Goal: Information Seeking & Learning: Find specific fact

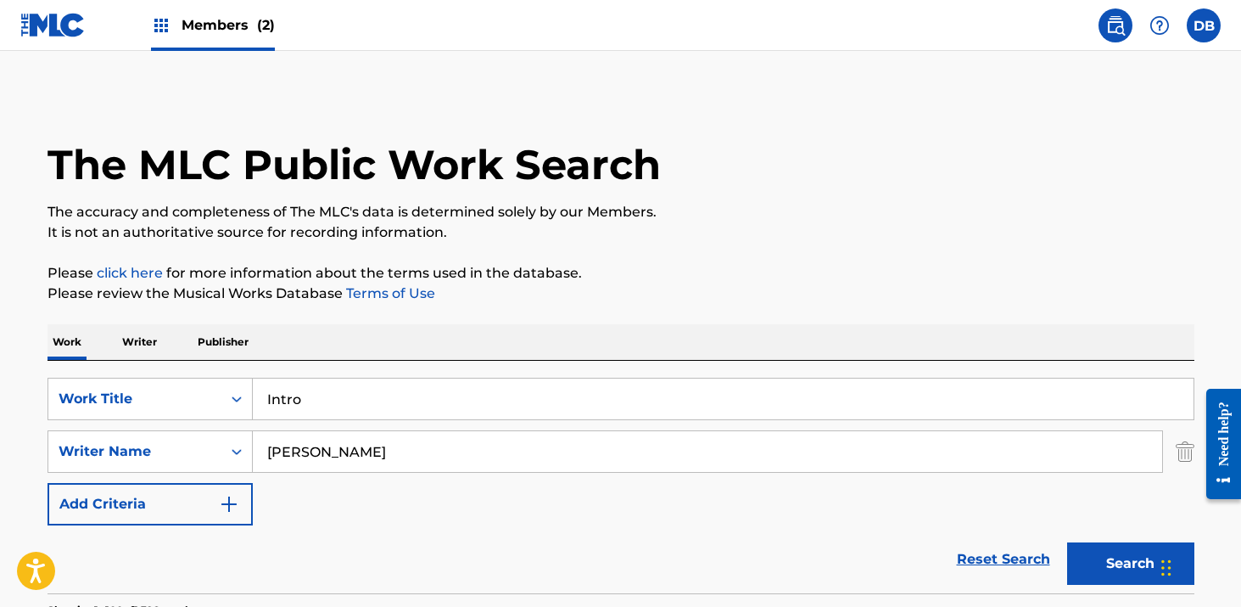
click at [343, 402] on input "Intro" at bounding box center [723, 398] width 941 height 41
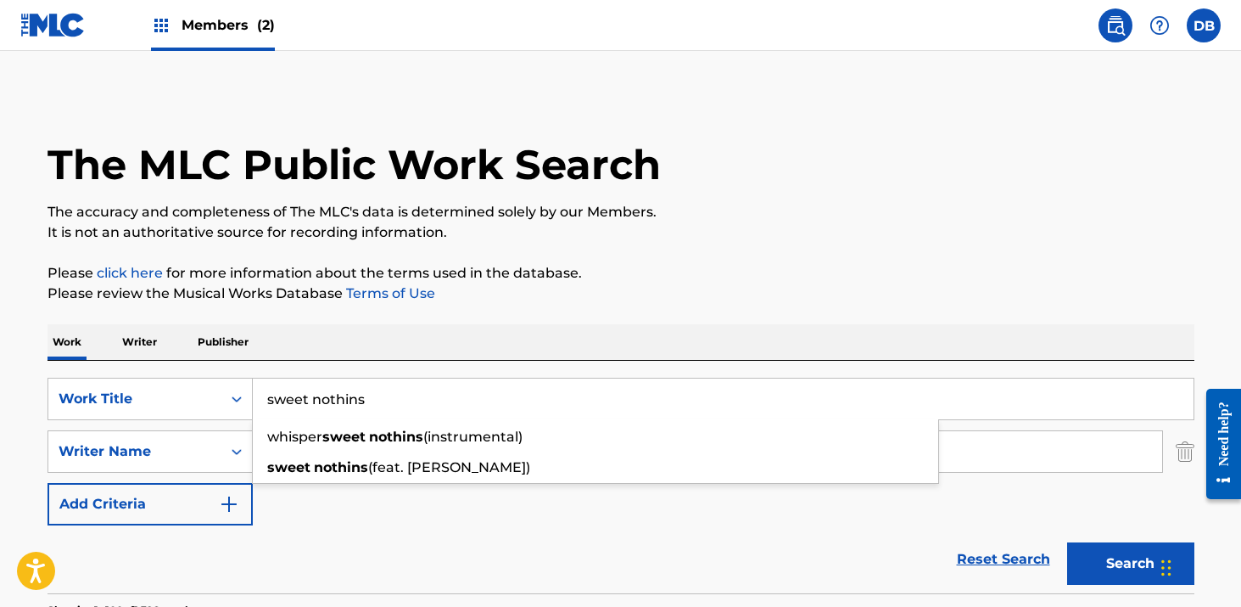
click at [1067, 542] on button "Search" at bounding box center [1130, 563] width 127 height 42
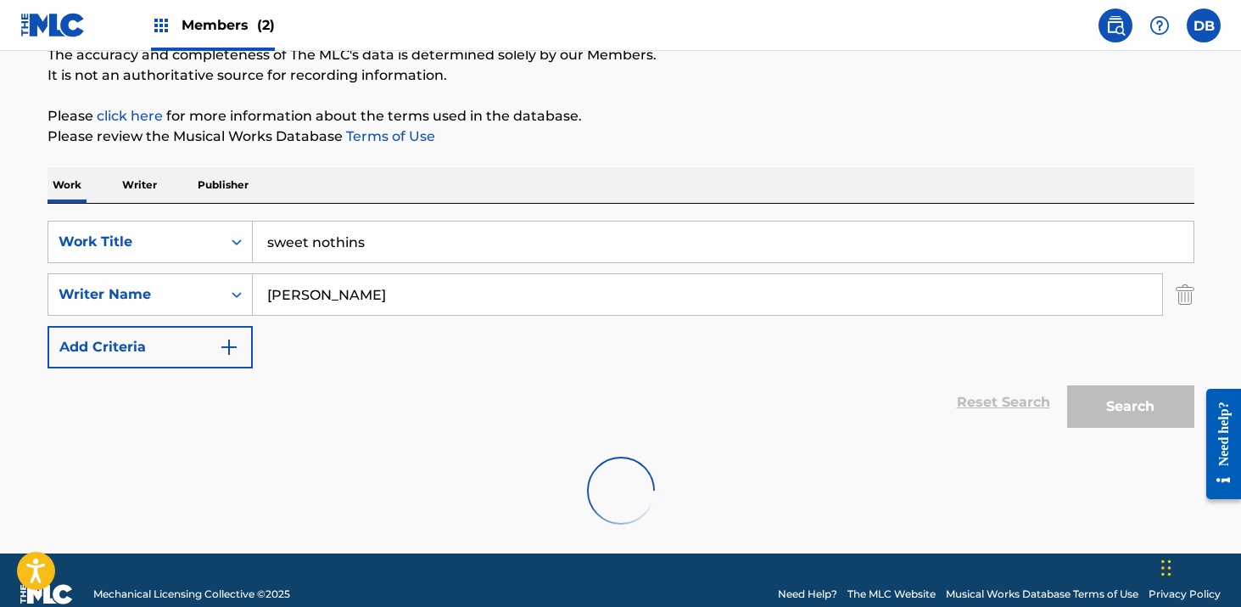
scroll to position [185, 0]
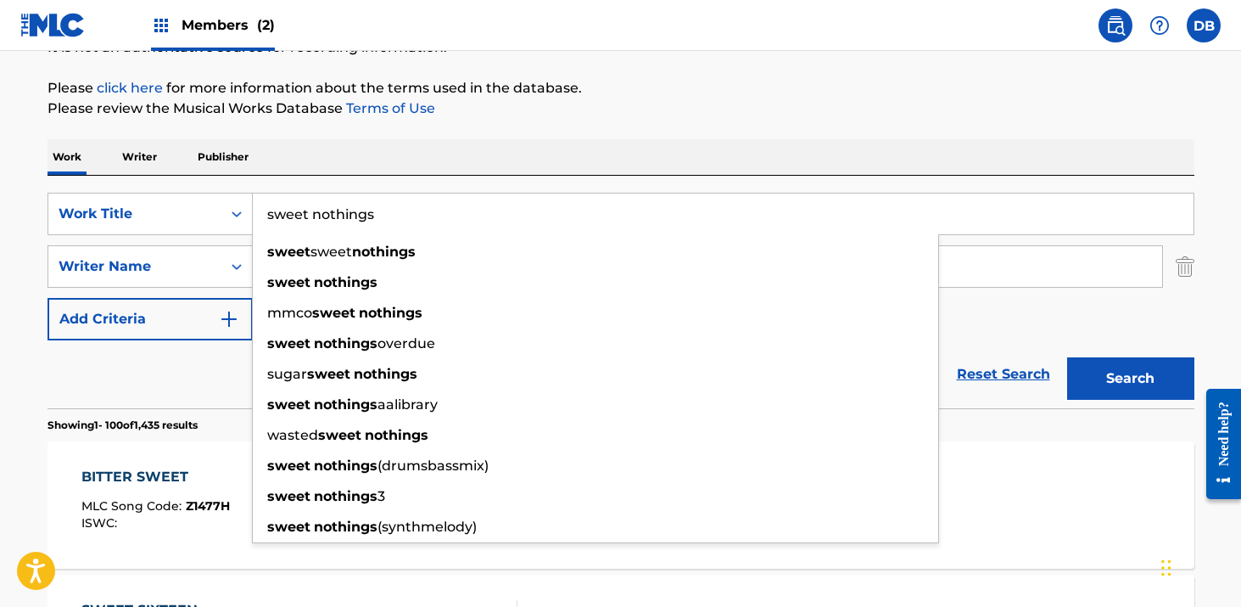
type input "sweet nothings"
click at [1067, 357] on button "Search" at bounding box center [1130, 378] width 127 height 42
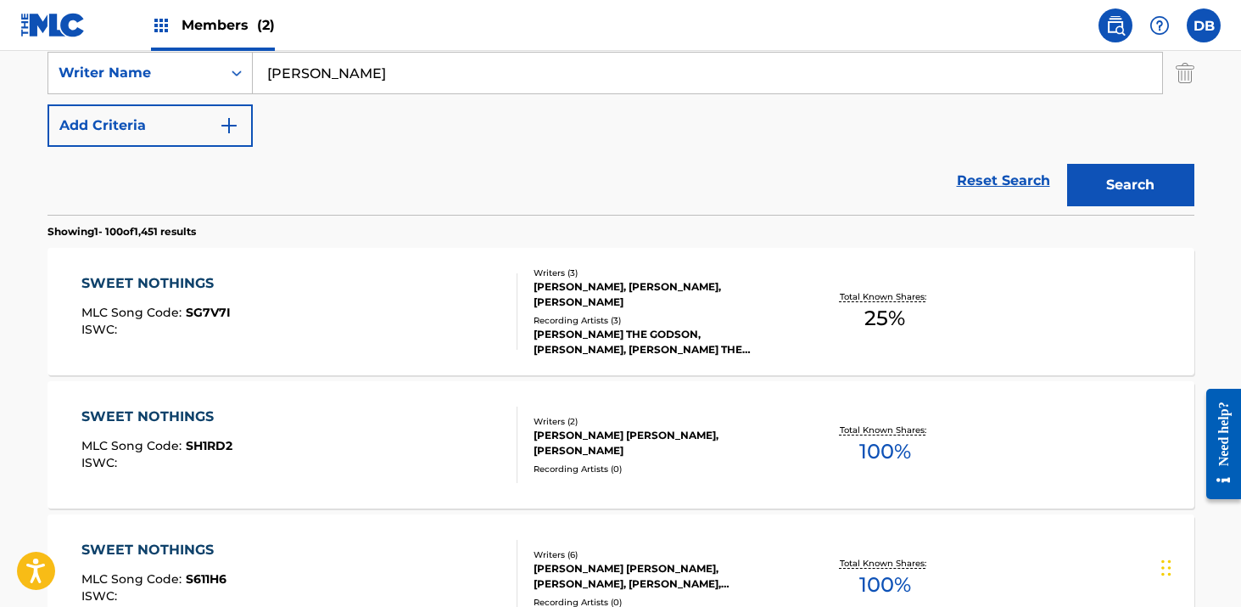
scroll to position [440, 0]
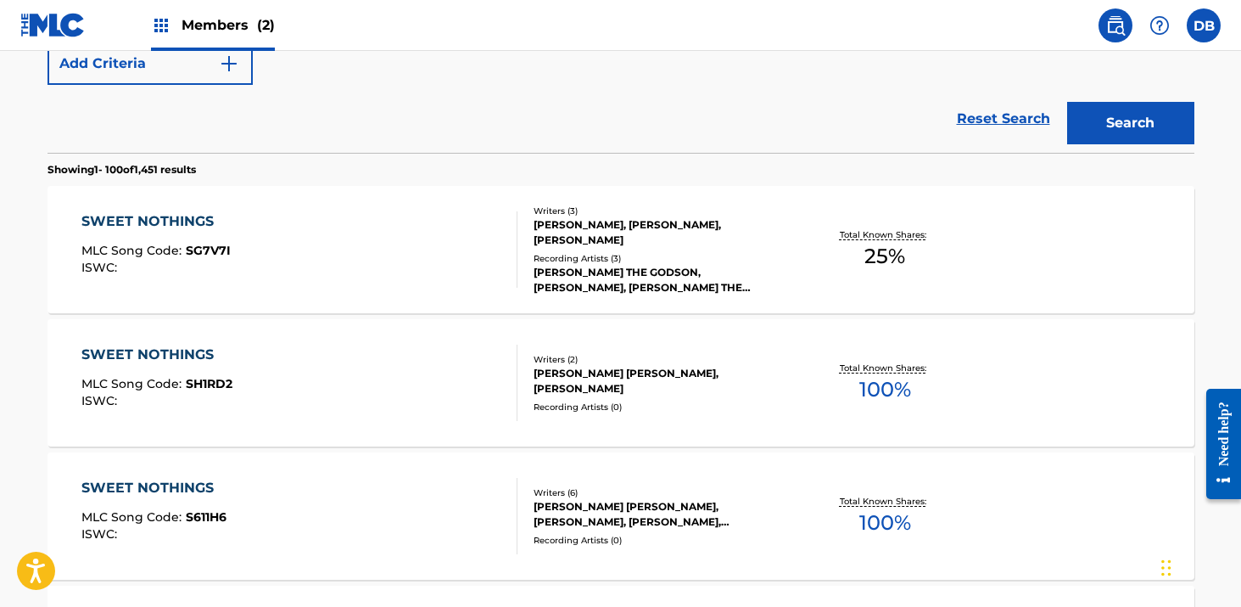
click at [615, 282] on div "[PERSON_NAME] THE GODSON,[PERSON_NAME], [PERSON_NAME] THE [PERSON_NAME] THE GOD…" at bounding box center [662, 280] width 256 height 31
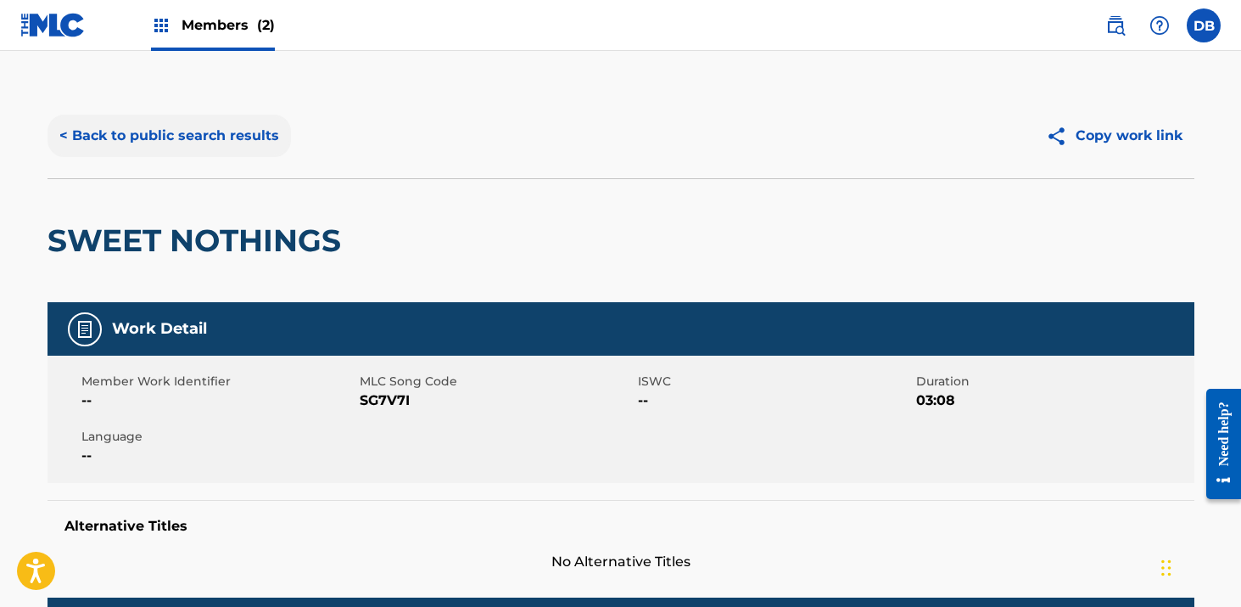
click at [176, 129] on button "< Back to public search results" at bounding box center [169, 136] width 243 height 42
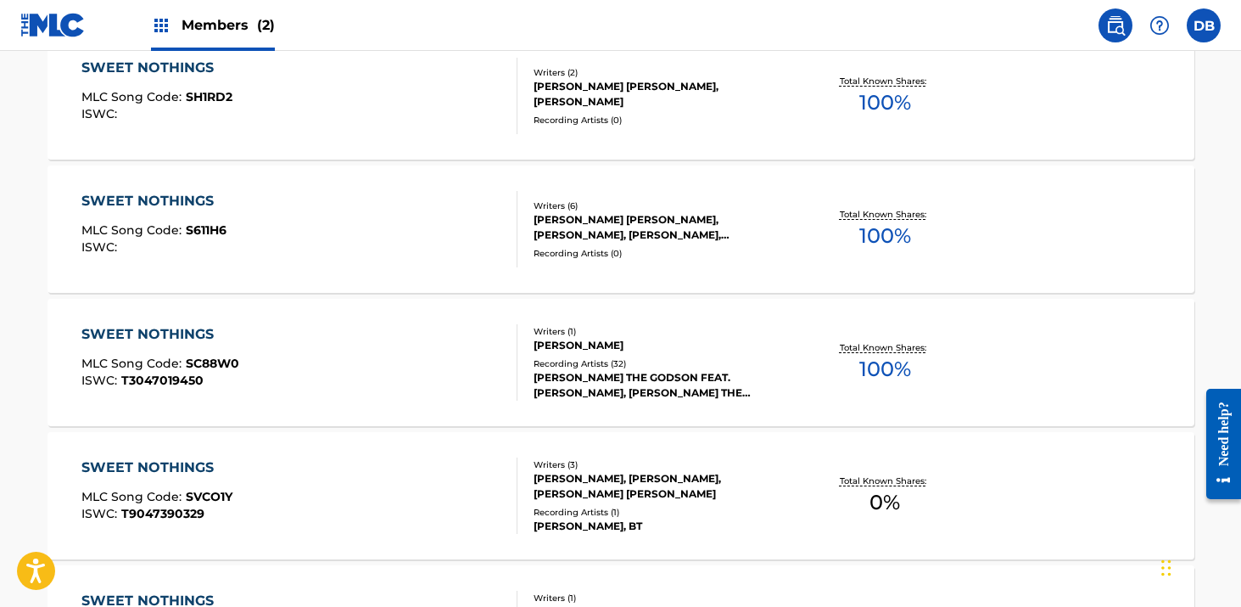
scroll to position [734, 0]
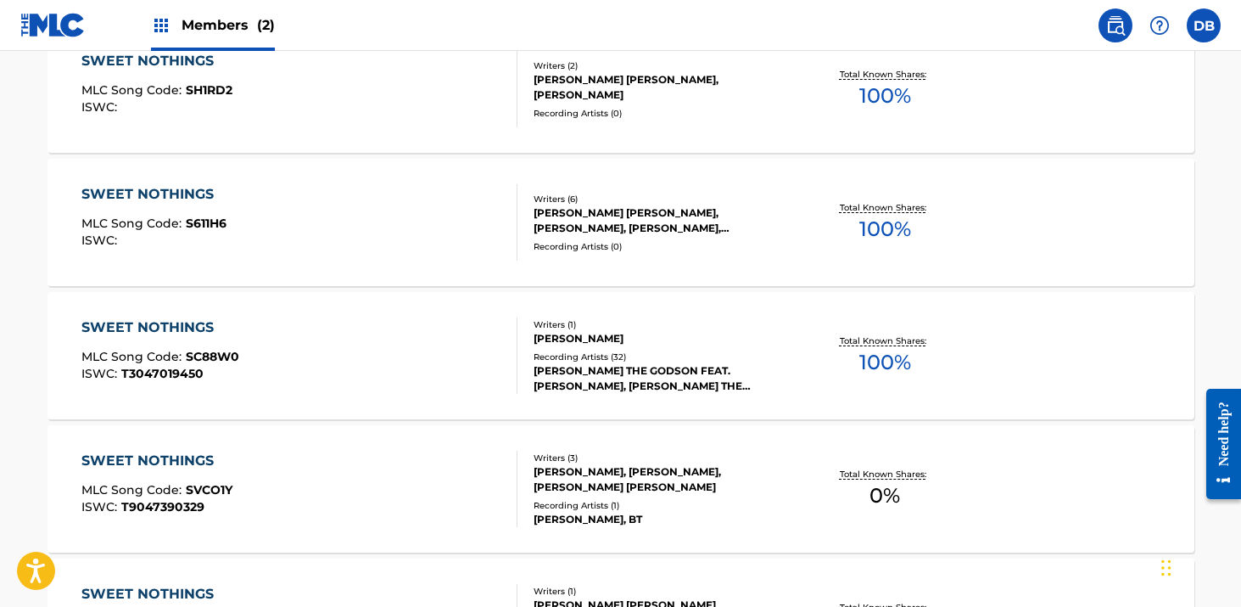
click at [660, 376] on div "[PERSON_NAME] THE GODSON FEAT. [PERSON_NAME], [PERSON_NAME] THE [PERSON_NAME] T…" at bounding box center [662, 378] width 256 height 31
